Goal: Navigation & Orientation: Find specific page/section

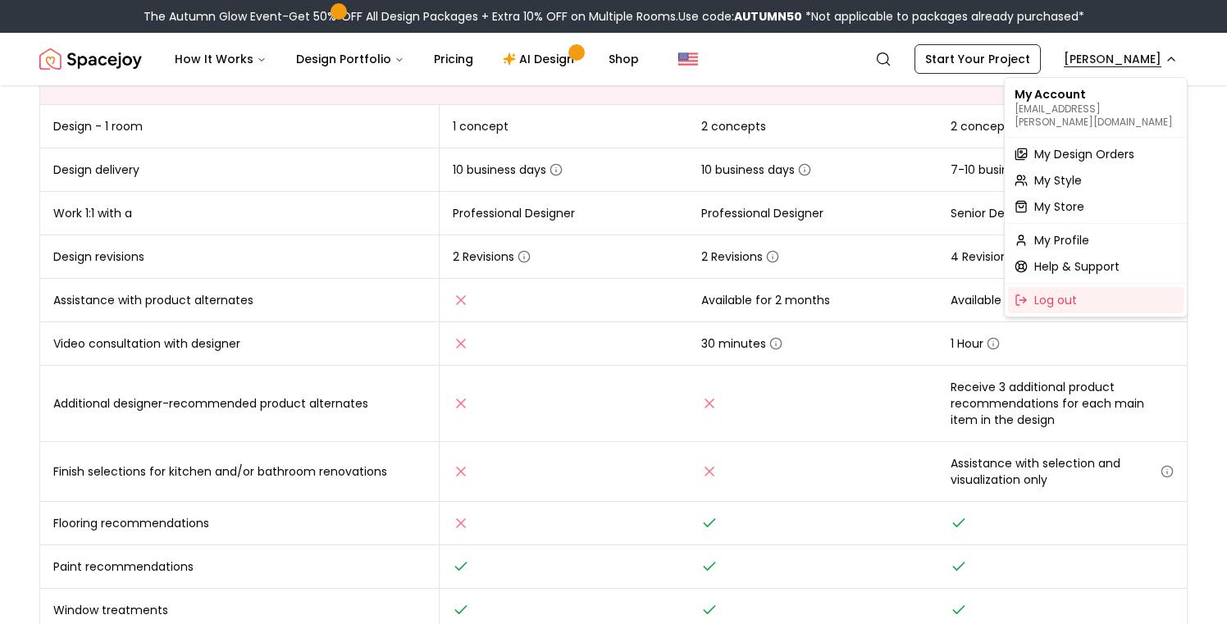
click at [1066, 146] on span "My Design Orders" at bounding box center [1084, 154] width 100 height 16
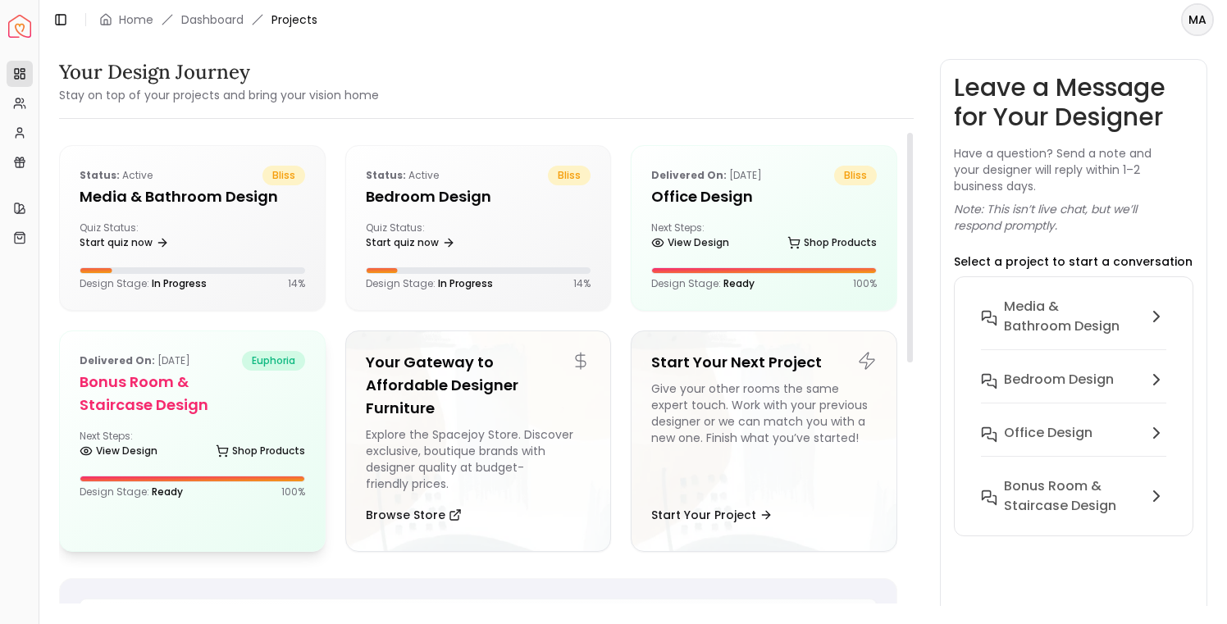
click at [183, 450] on div "View Design Shop Products" at bounding box center [193, 454] width 226 height 16
